Goal: Find specific page/section: Find specific page/section

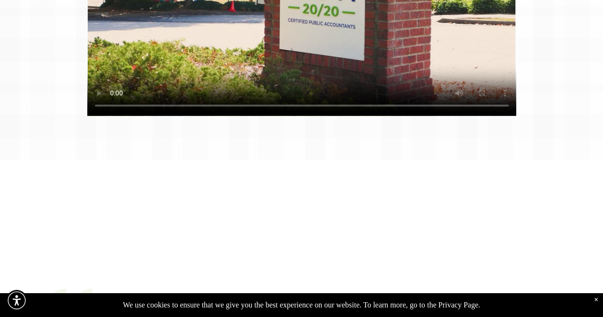
scroll to position [611, 0]
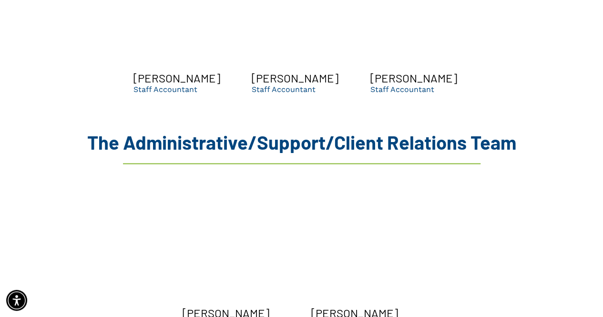
scroll to position [2530, 0]
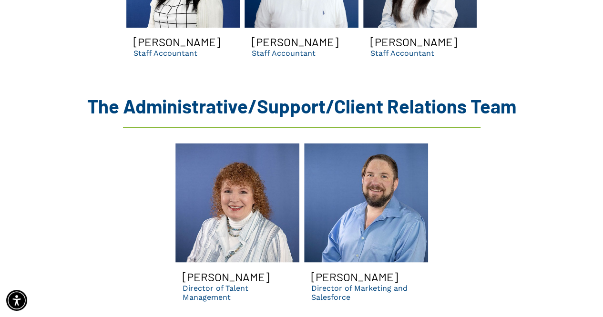
click at [348, 283] on p "Director of Marketing and Salesforce" at bounding box center [367, 292] width 110 height 18
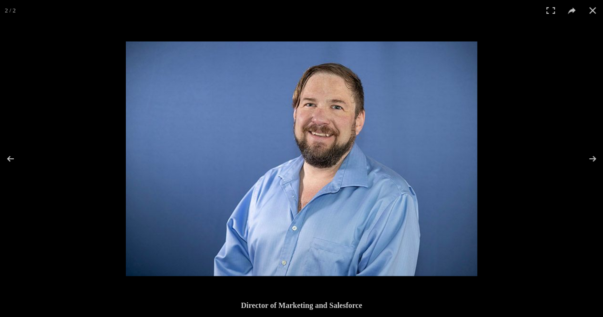
scroll to position [2304, 0]
click at [593, 8] on button at bounding box center [592, 10] width 21 height 21
